Goal: Task Accomplishment & Management: Use online tool/utility

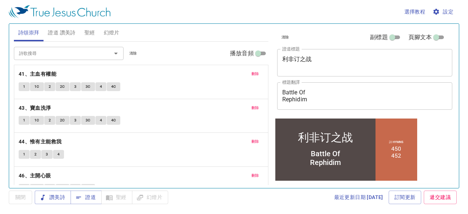
drag, startPoint x: 324, startPoint y: 55, endPoint x: 317, endPoint y: 57, distance: 6.9
click at [227, 57] on div "利非订之战 x 證道標題" at bounding box center [364, 62] width 175 height 27
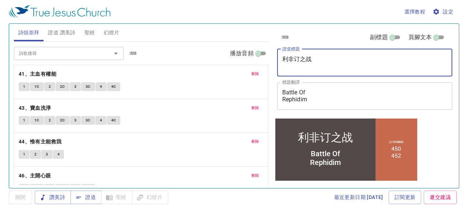
click at [227, 57] on textarea "利非订之战" at bounding box center [364, 63] width 165 height 14
type textarea "利"
type textarea "z"
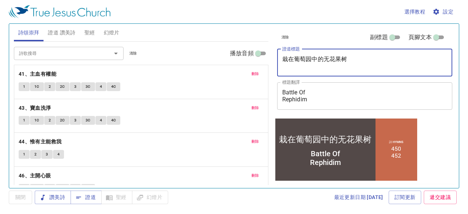
type textarea "栽在葡萄园中的无花果树"
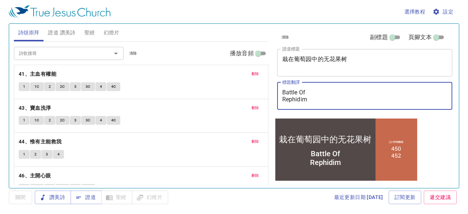
drag, startPoint x: 314, startPoint y: 101, endPoint x: 275, endPoint y: 89, distance: 40.9
click at [227, 89] on div "清除 副標題 頁腳文本 證道標題 栽在葡萄园中的无花果树 x 證道標題 標題翻譯 Battle Of Rephidim x 標題翻譯 副標題 x 副標題 副標…" at bounding box center [364, 71] width 180 height 94
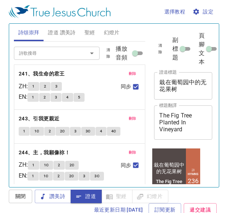
click at [89, 33] on span "聖經" at bounding box center [89, 32] width 11 height 9
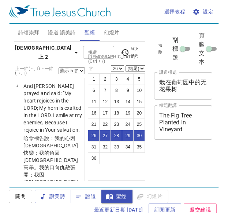
select select "5"
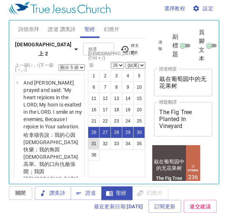
click at [91, 142] on button "31" at bounding box center [94, 144] width 12 height 12
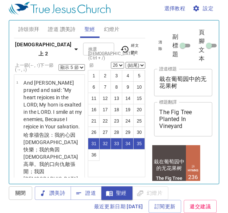
select select "31"
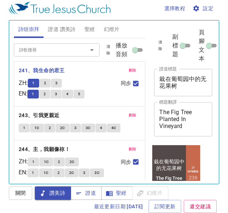
scroll to position [3, 0]
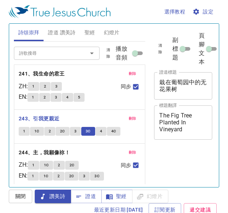
scroll to position [3, 0]
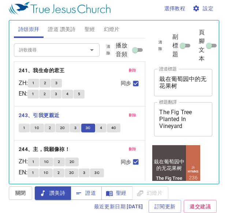
click at [114, 128] on span "4C" at bounding box center [113, 128] width 5 height 7
click at [114, 130] on span "4C" at bounding box center [113, 128] width 5 height 7
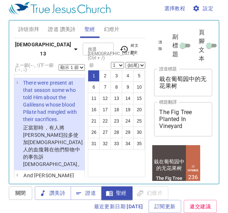
scroll to position [4, 0]
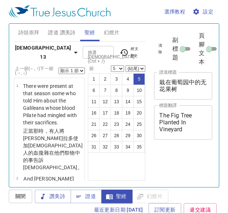
select select "5"
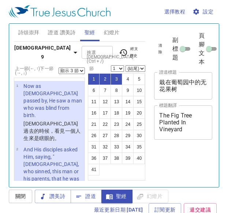
select select "3"
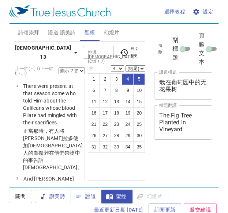
select select "2"
select select "4"
select select "2"
select select "4"
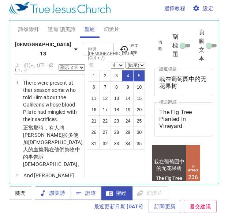
scroll to position [216, 0]
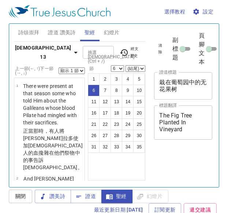
select select "6"
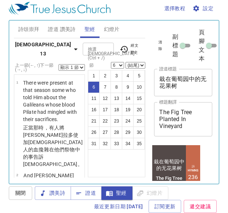
scroll to position [354, 0]
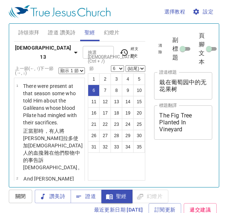
select select "6"
select select "7"
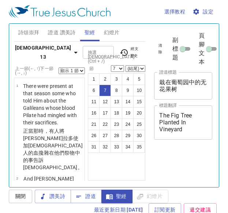
scroll to position [3, 0]
select select "7"
